Goal: Transaction & Acquisition: Purchase product/service

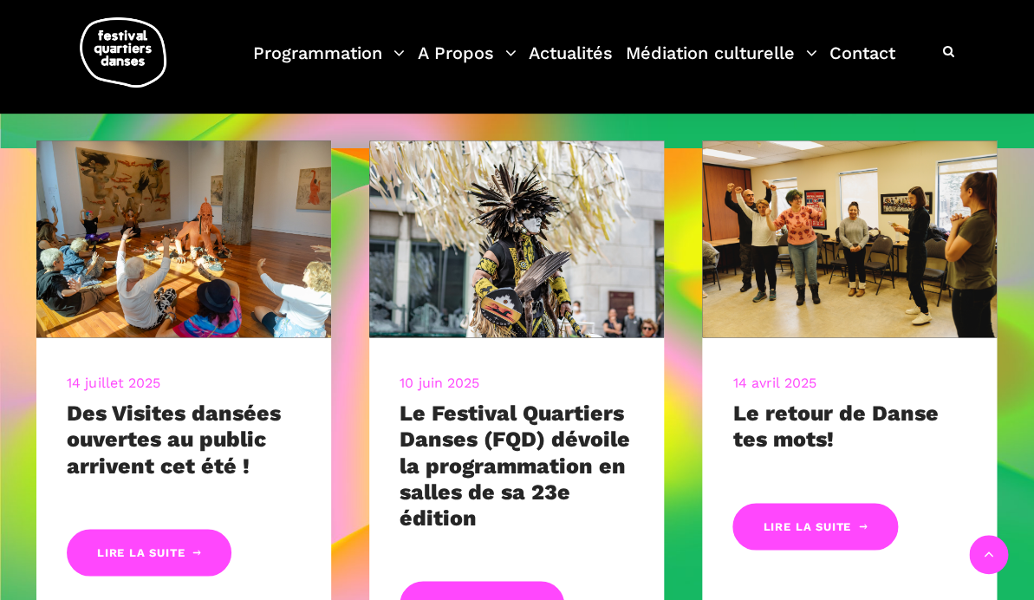
scroll to position [582, 0]
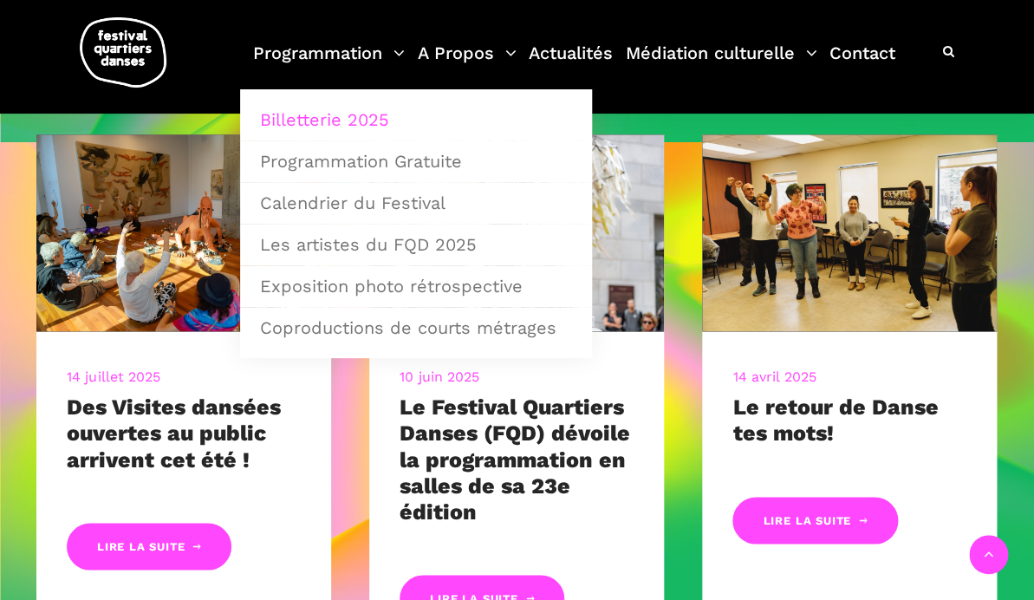
click at [349, 119] on link "Billetterie 2025" at bounding box center [416, 120] width 333 height 40
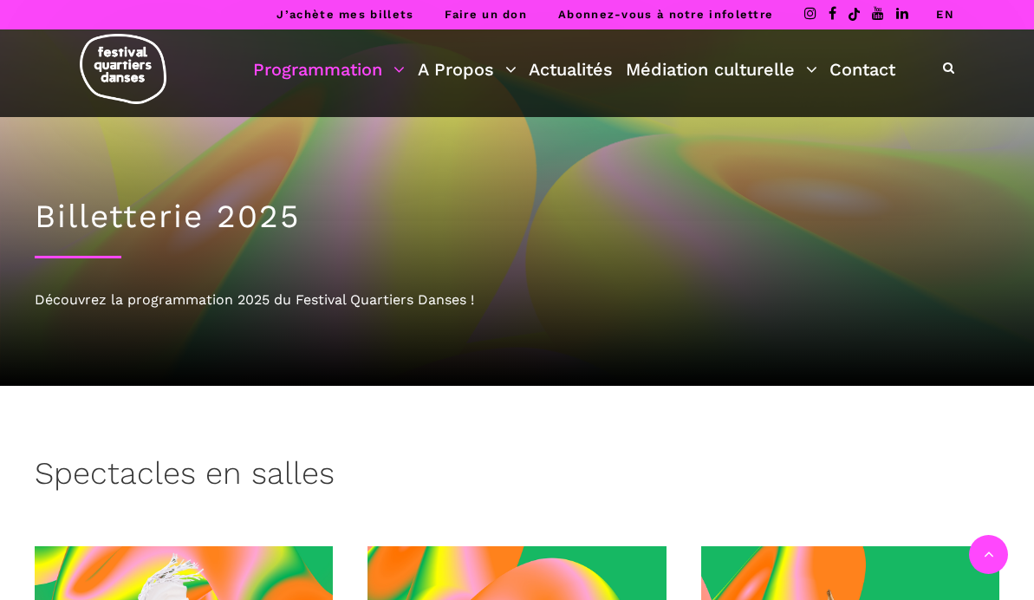
scroll to position [499, 0]
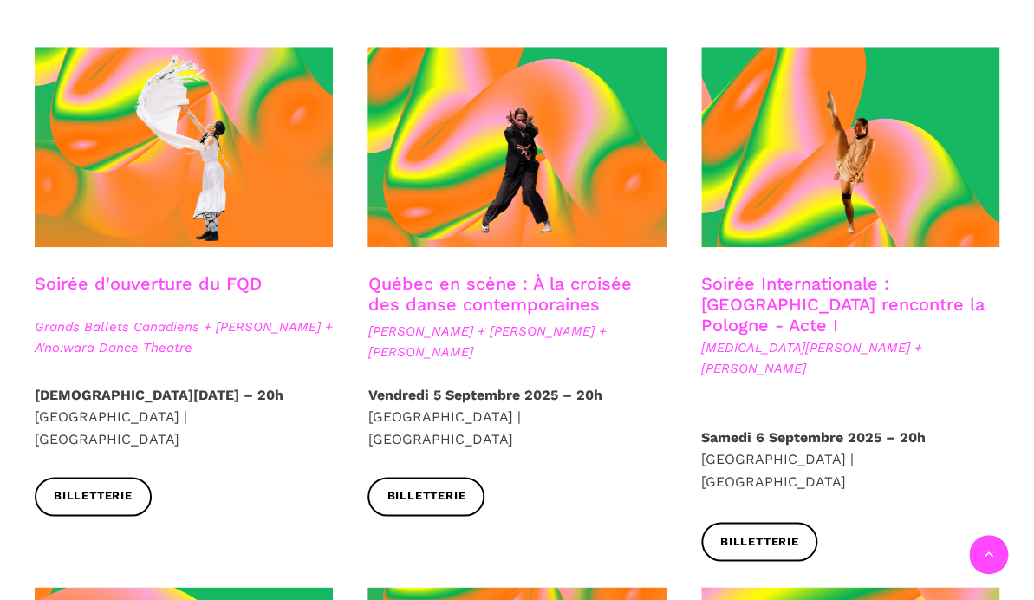
click at [173, 325] on span "Grands Ballets Canadiens + [PERSON_NAME] + A'no:wara Dance Theatre" at bounding box center [184, 337] width 298 height 42
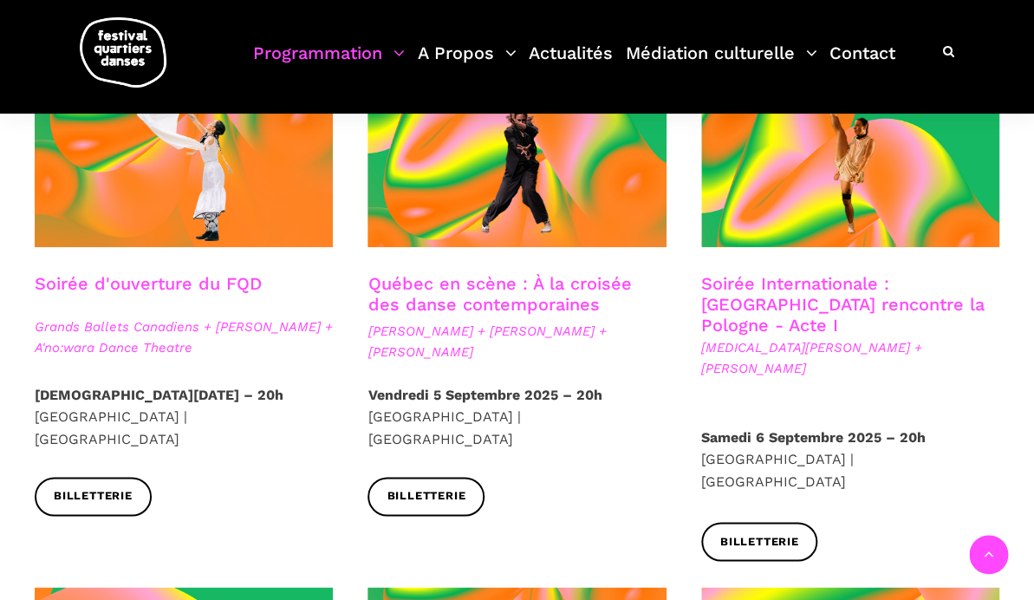
click at [166, 286] on link "Soirée d'ouverture du FQD" at bounding box center [148, 283] width 227 height 21
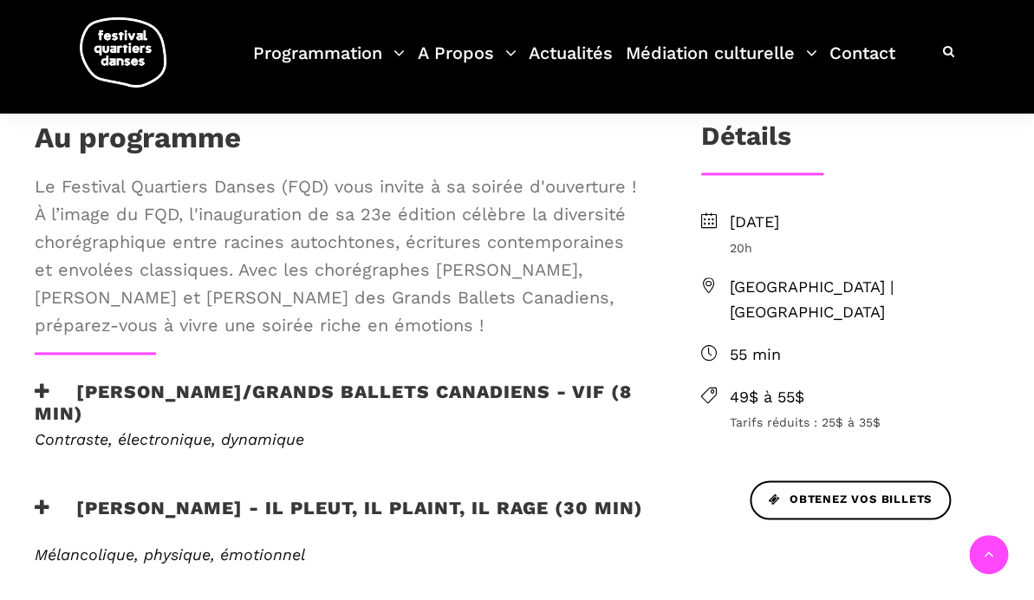
scroll to position [661, 0]
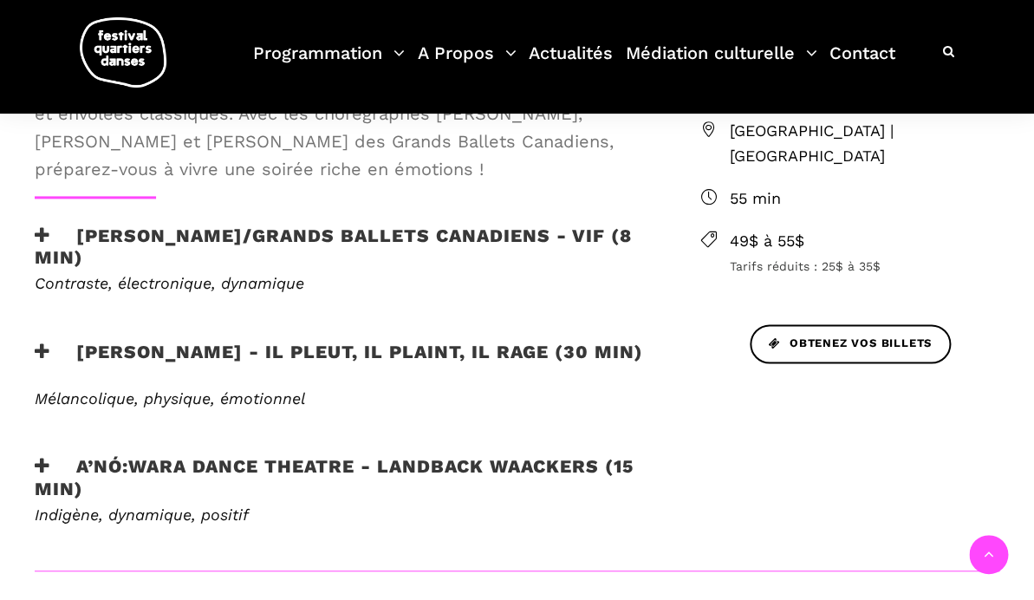
click at [424, 464] on h3 "A’nó:wara Dance Theatre - Landback Waackers (15 min)" at bounding box center [340, 475] width 610 height 43
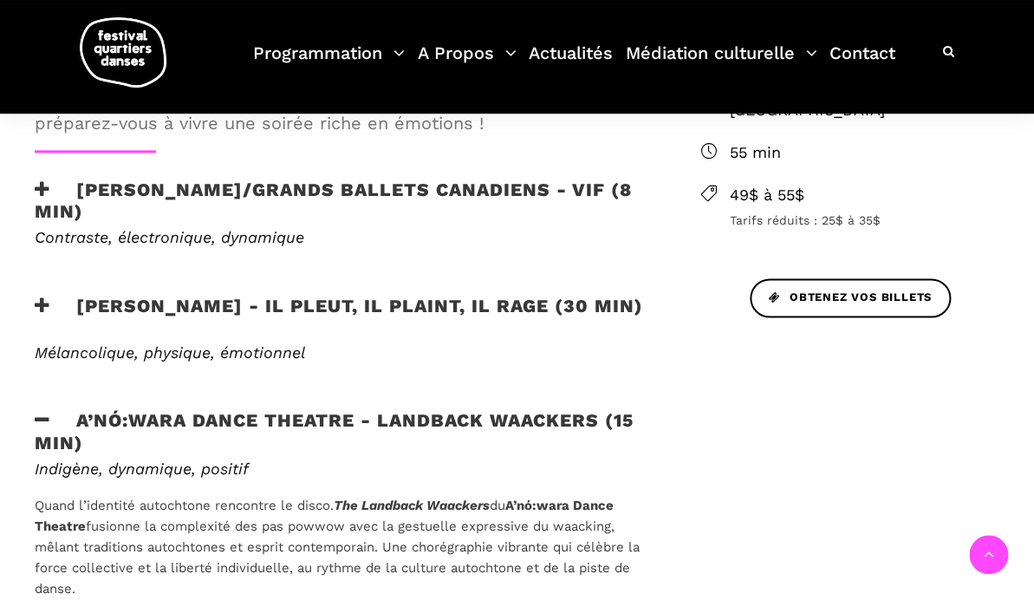
scroll to position [828, 0]
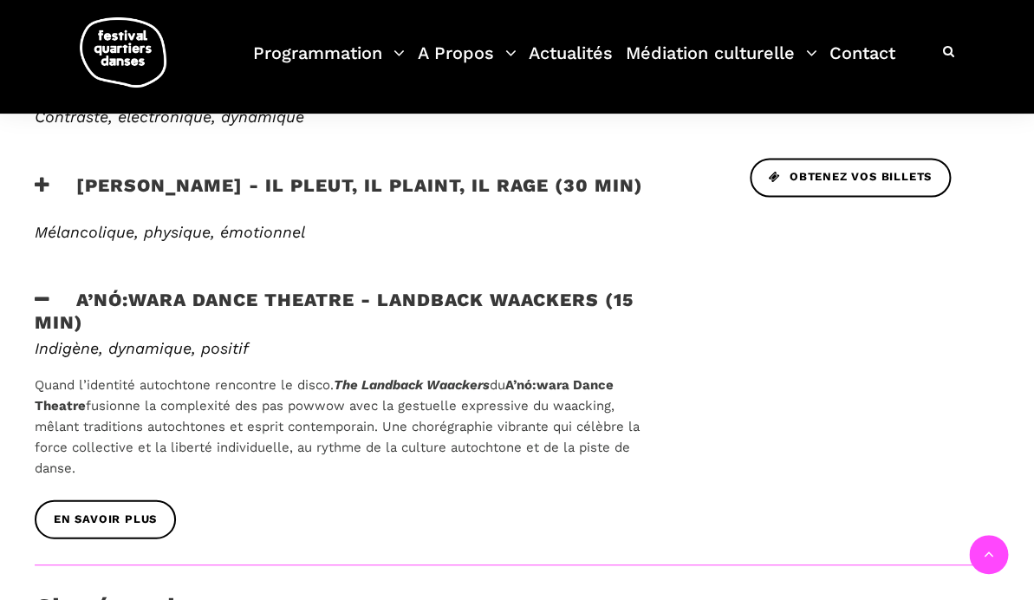
click at [480, 297] on h3 "A’nó:wara Dance Theatre - Landback Waackers (15 min)" at bounding box center [340, 309] width 610 height 43
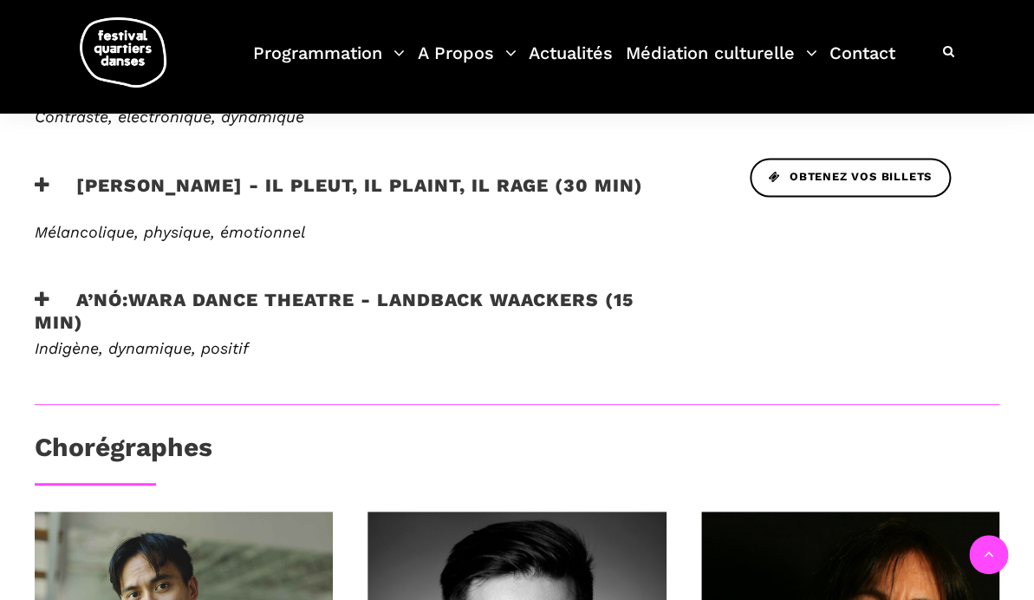
scroll to position [550, 0]
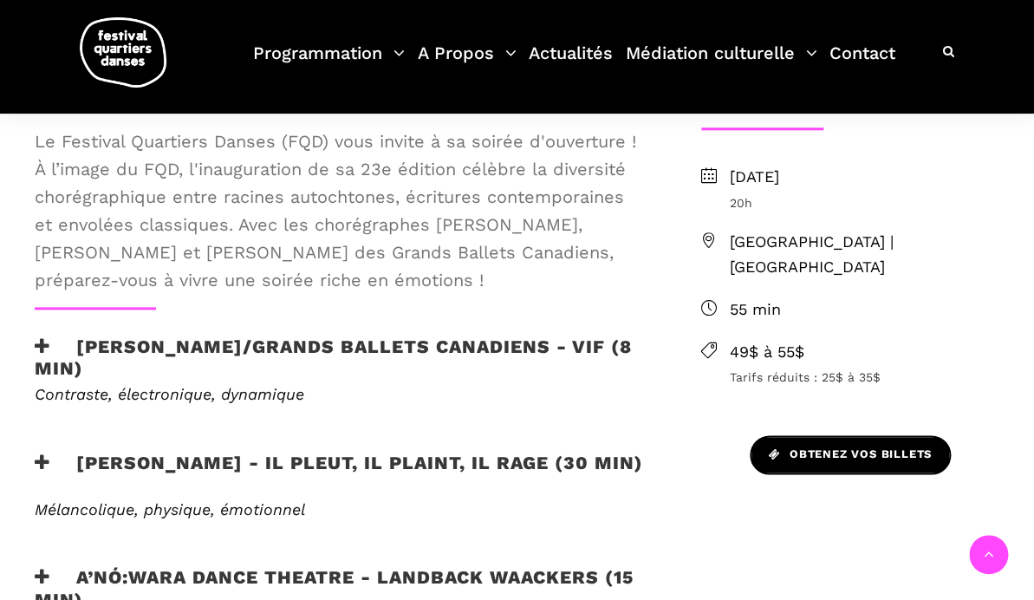
click at [914, 445] on span "Obtenez vos billets" at bounding box center [850, 454] width 163 height 18
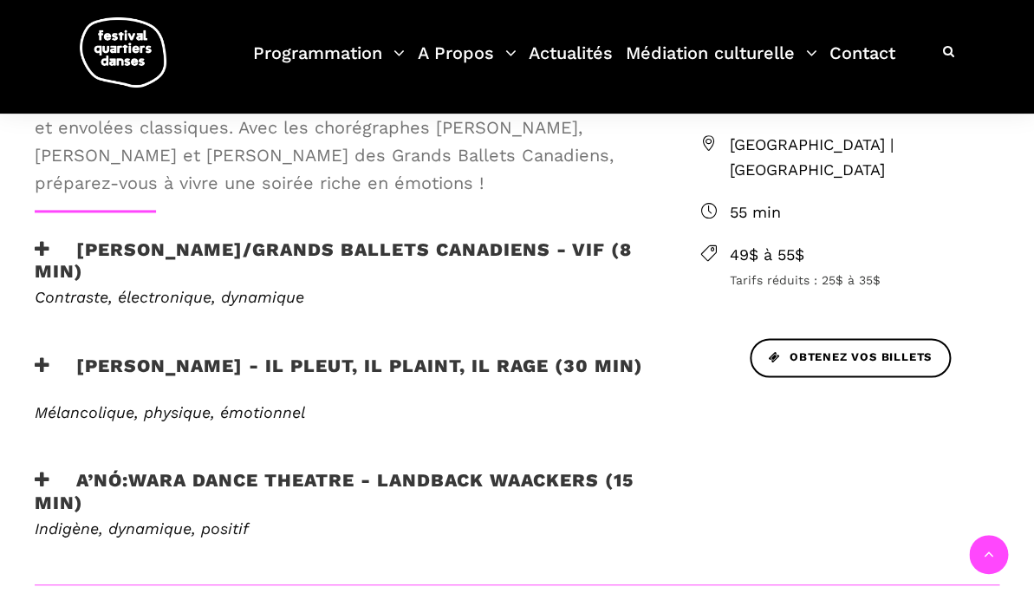
scroll to position [0, 0]
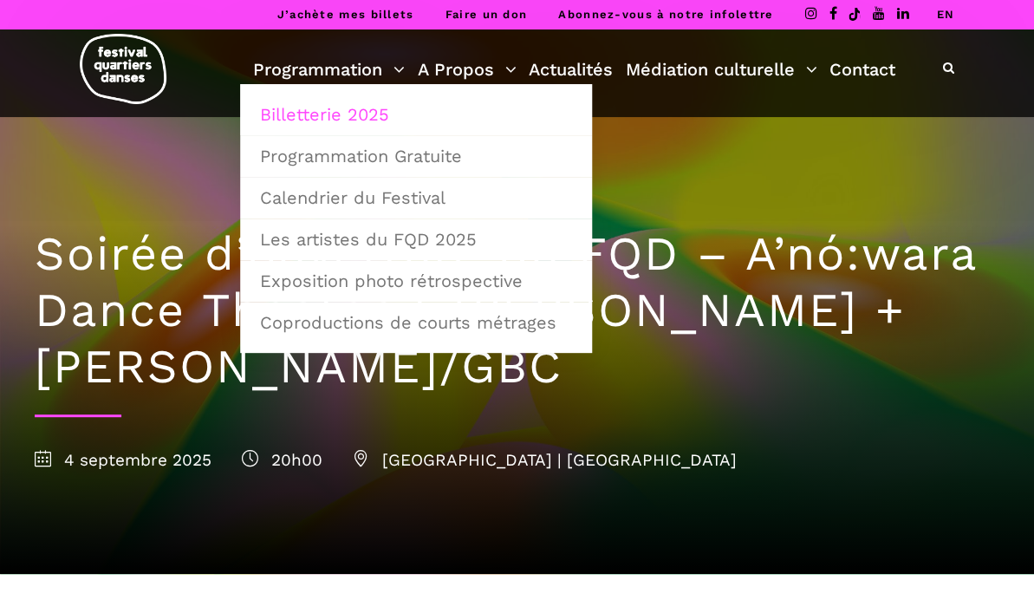
click at [358, 106] on link "Billetterie 2025" at bounding box center [416, 114] width 333 height 40
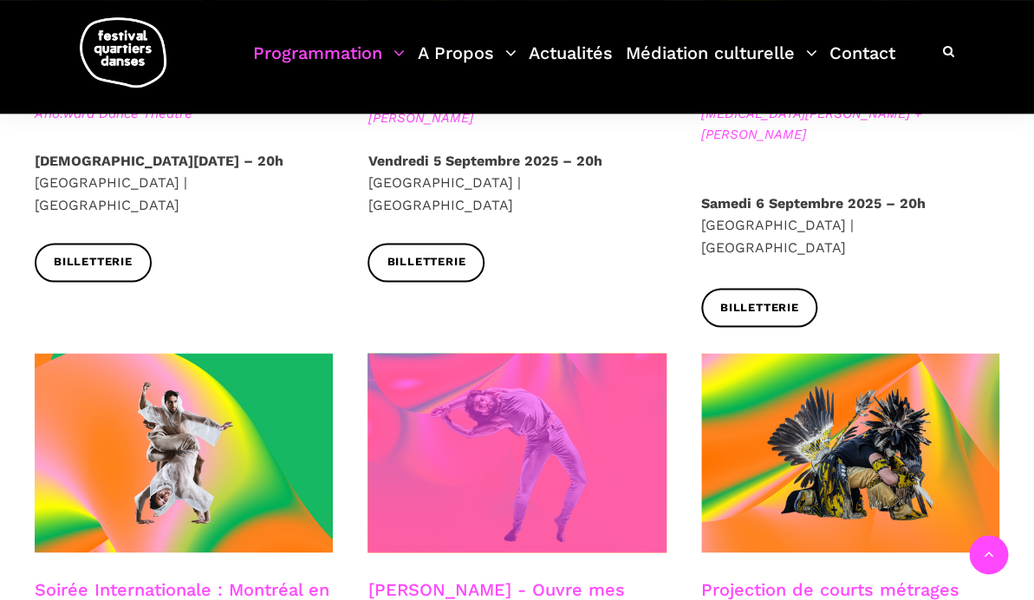
scroll to position [777, 0]
